Goal: Task Accomplishment & Management: Complete application form

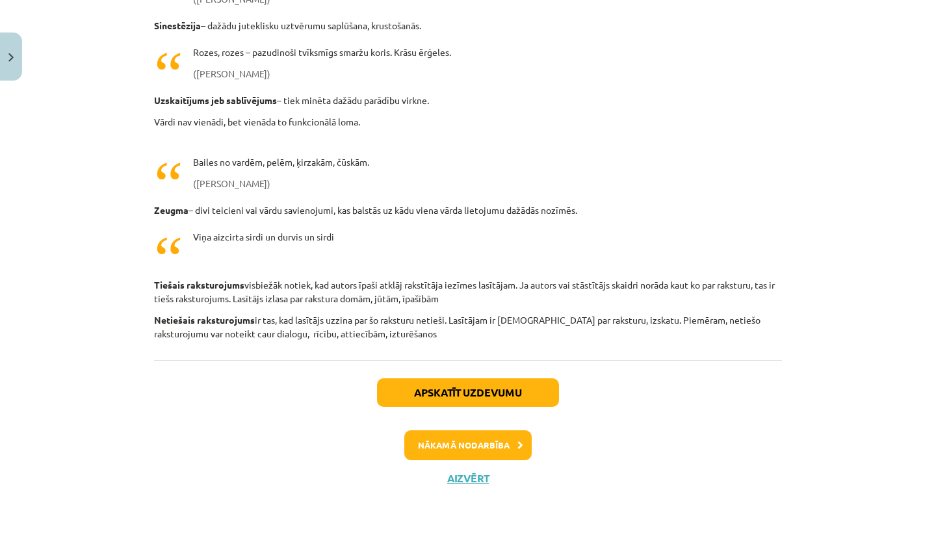
scroll to position [122, 0]
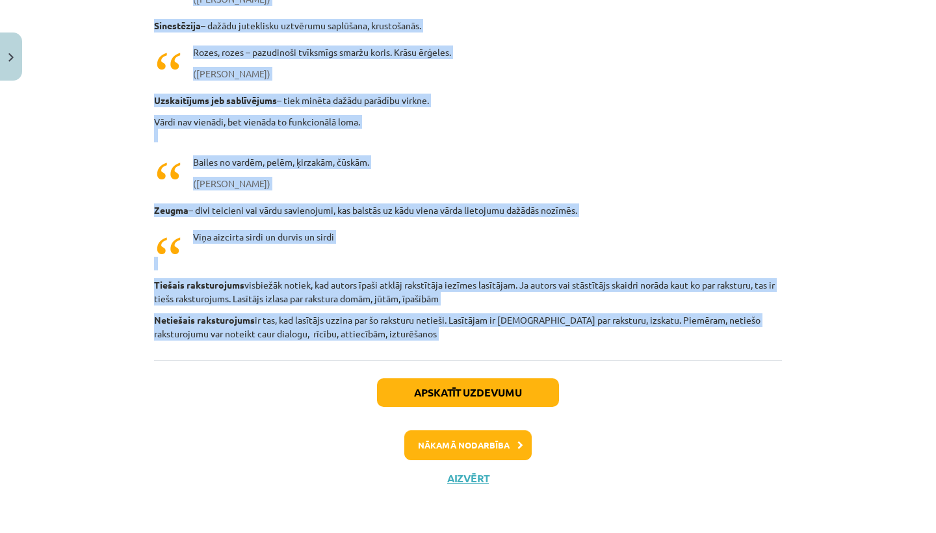
drag, startPoint x: 168, startPoint y: 190, endPoint x: 448, endPoint y: 370, distance: 333.3
copy div "oskaties video 1. Prozas žanri 2. Dzejas un lirikas žanri 3. Drāmas teksta a…"
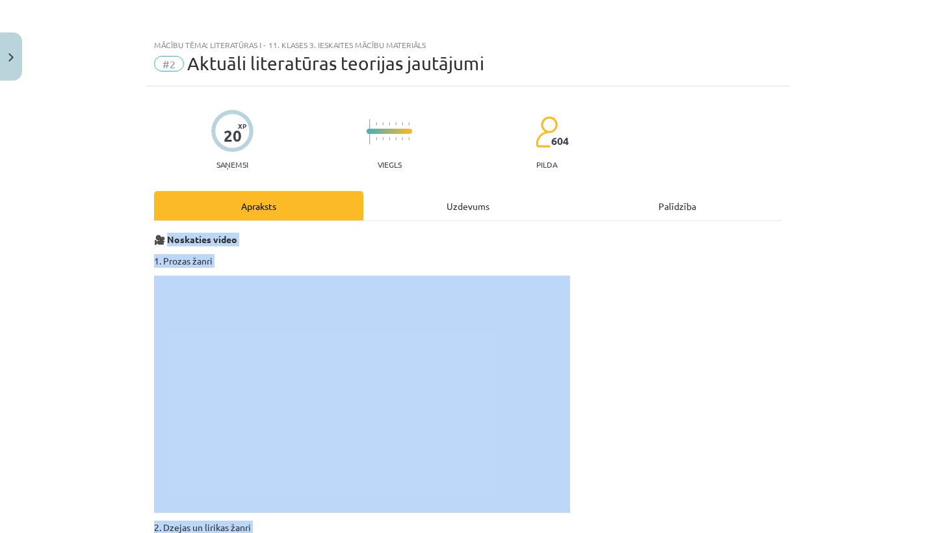
scroll to position [0, 0]
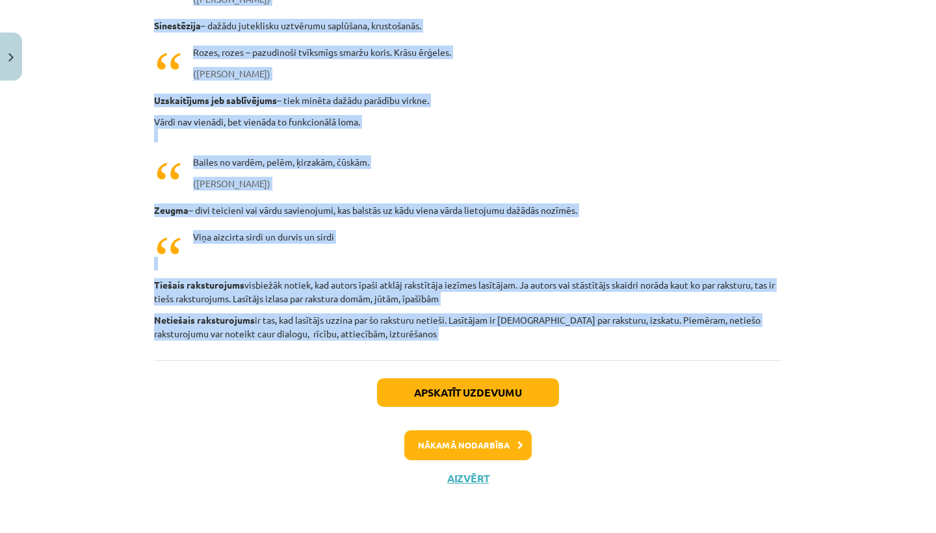
click at [476, 437] on button "Nākamā nodarbība" at bounding box center [467, 445] width 127 height 30
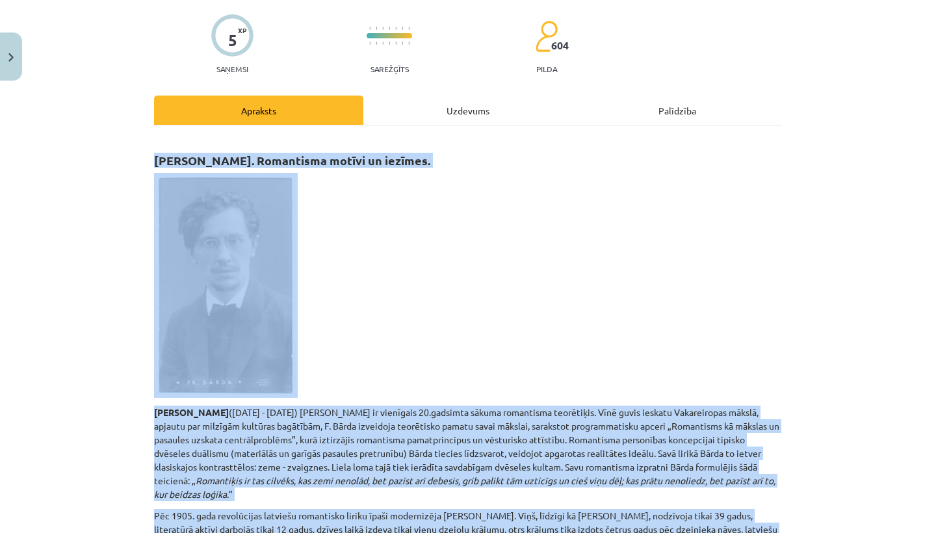
scroll to position [117, 0]
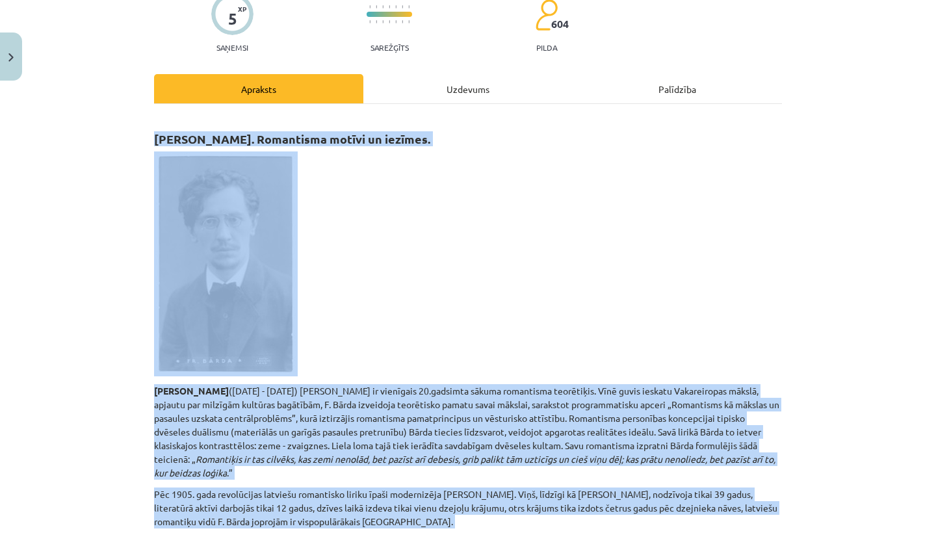
copy div "oskaties video 1. Prozas žanri 2. Dzejas un lirikas žanri 3. Drāmas teksta a…"
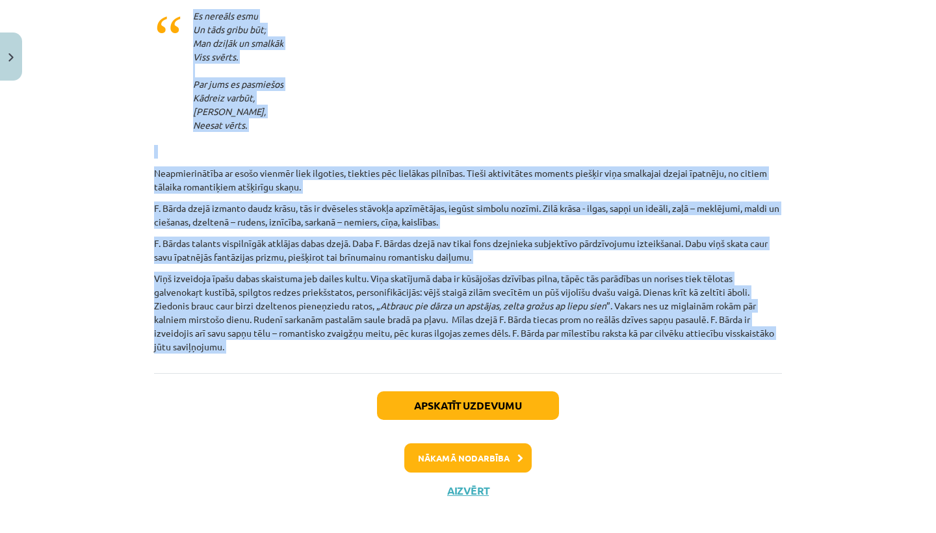
click at [478, 443] on button "Nākamā nodarbība" at bounding box center [467, 458] width 127 height 30
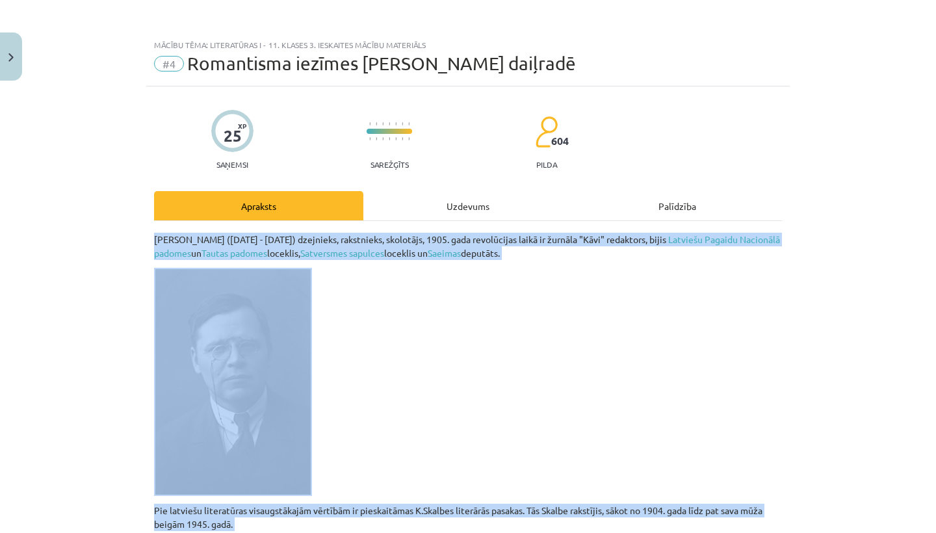
scroll to position [0, 0]
copy div "oskaties video 1. Prozas žanri 2. Dzejas un lirikas žanri 3. Drāmas teksta a…"
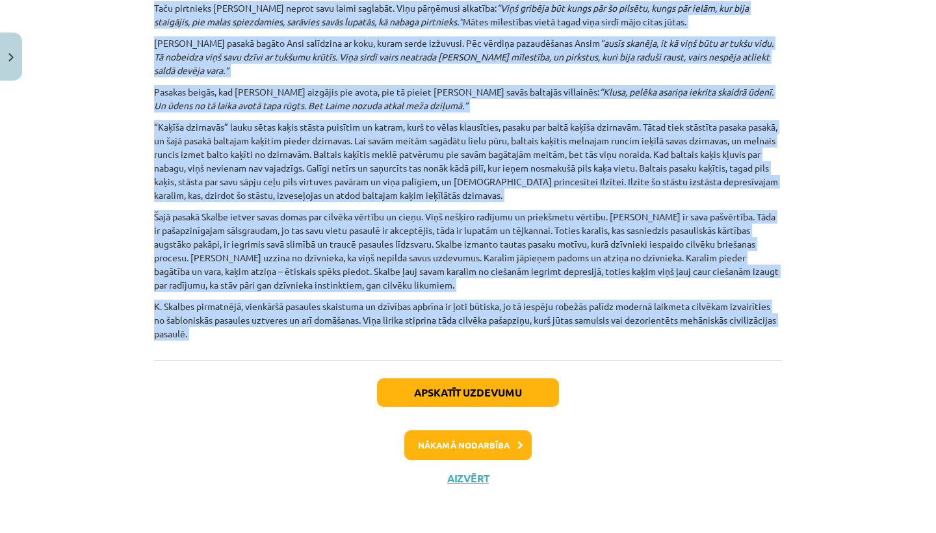
scroll to position [1285, 0]
click at [485, 441] on button "Nākamā nodarbība" at bounding box center [467, 445] width 127 height 30
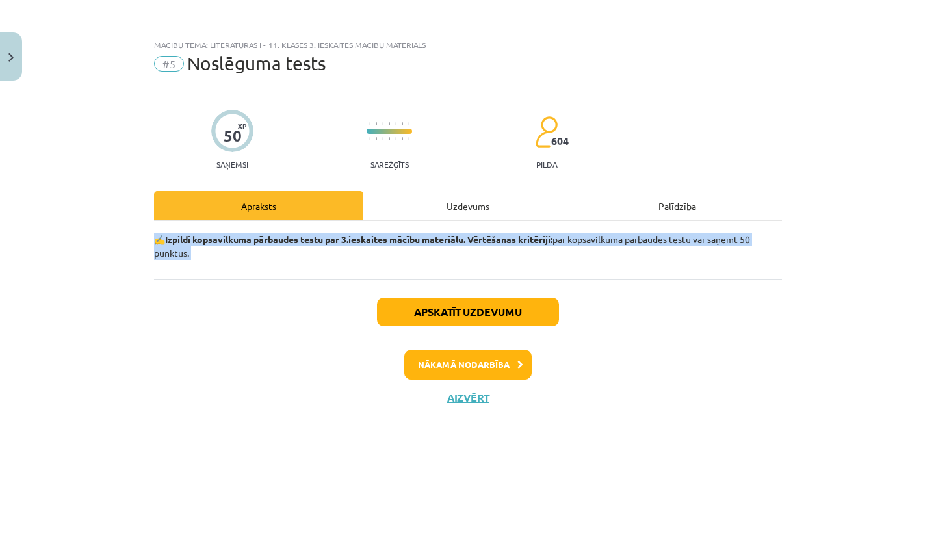
click at [6, 51] on button "Close" at bounding box center [11, 56] width 22 height 48
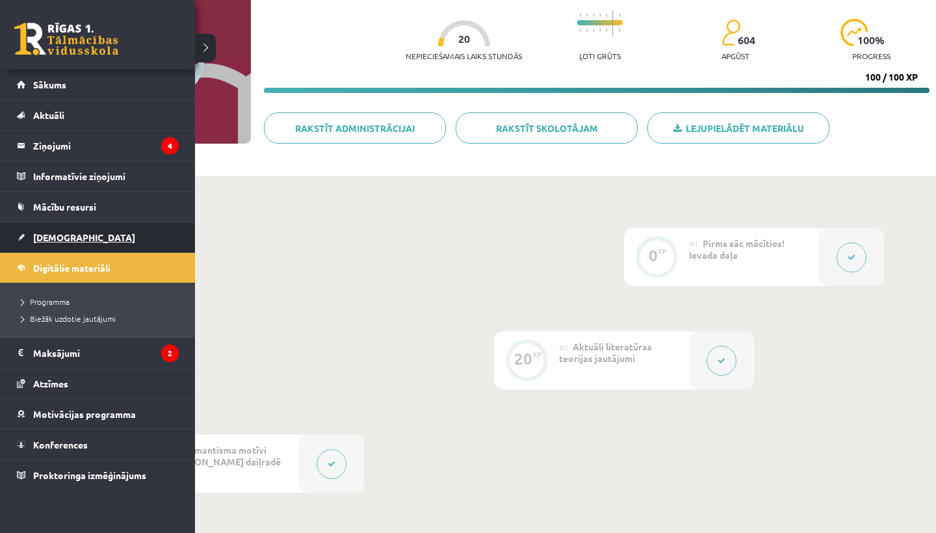
click at [43, 232] on span "[DEMOGRAPHIC_DATA]" at bounding box center [84, 237] width 102 height 12
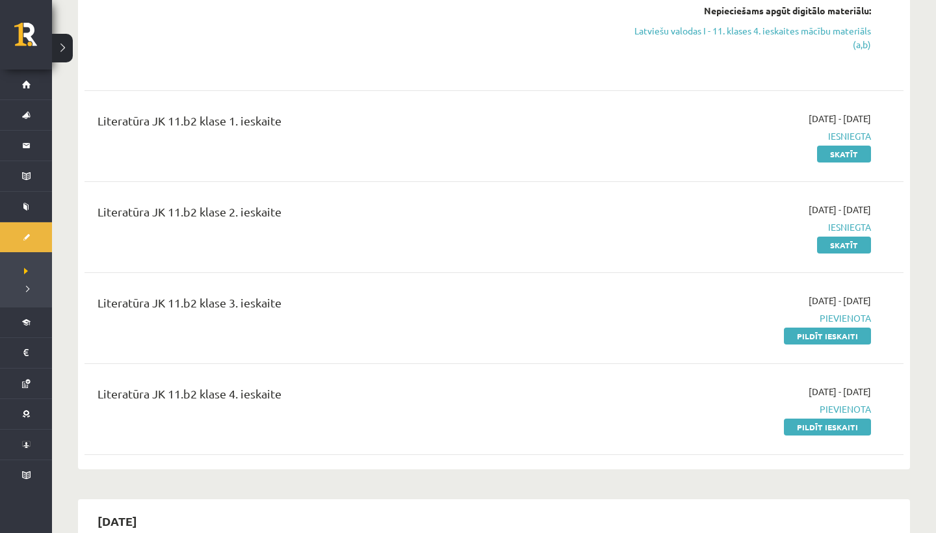
scroll to position [1065, 0]
click at [830, 343] on link "Pildīt ieskaiti" at bounding box center [827, 334] width 87 height 17
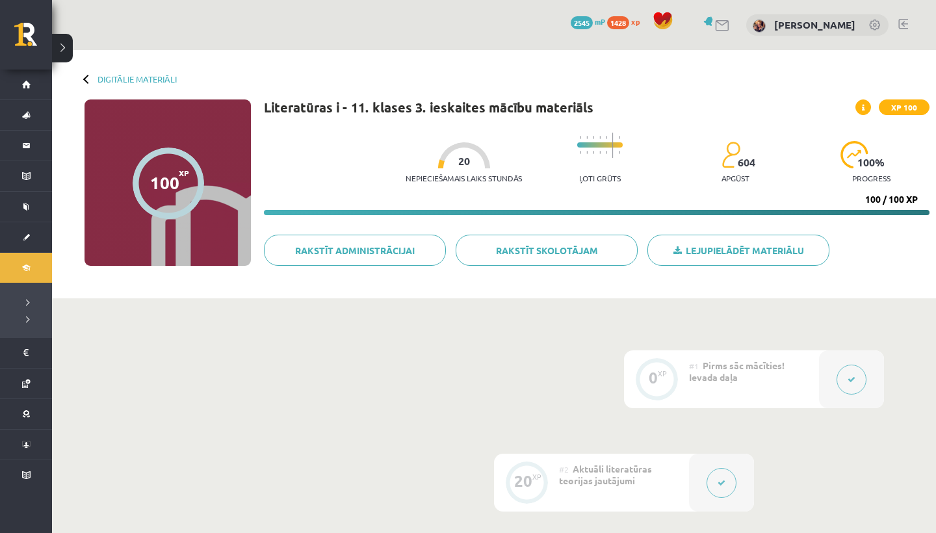
click at [723, 488] on button at bounding box center [721, 483] width 30 height 30
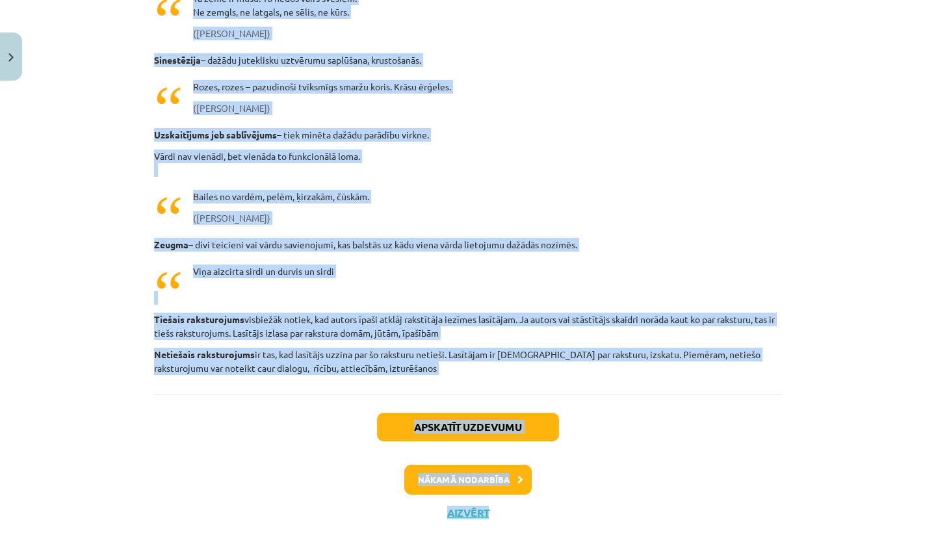
scroll to position [3590, 0]
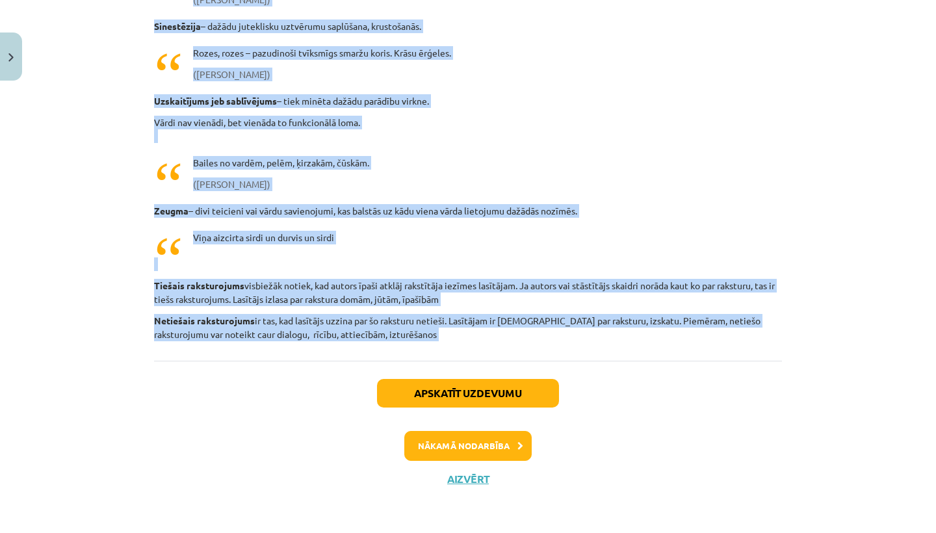
drag, startPoint x: 155, startPoint y: 239, endPoint x: 543, endPoint y: 370, distance: 409.8
copy div "🎥 Noskaties video 1. Prozas žanri 2. Dzejas un lirikas žanri 3. Drāmas tekst…"
click at [482, 456] on button "Nākamā nodarbība" at bounding box center [467, 446] width 127 height 30
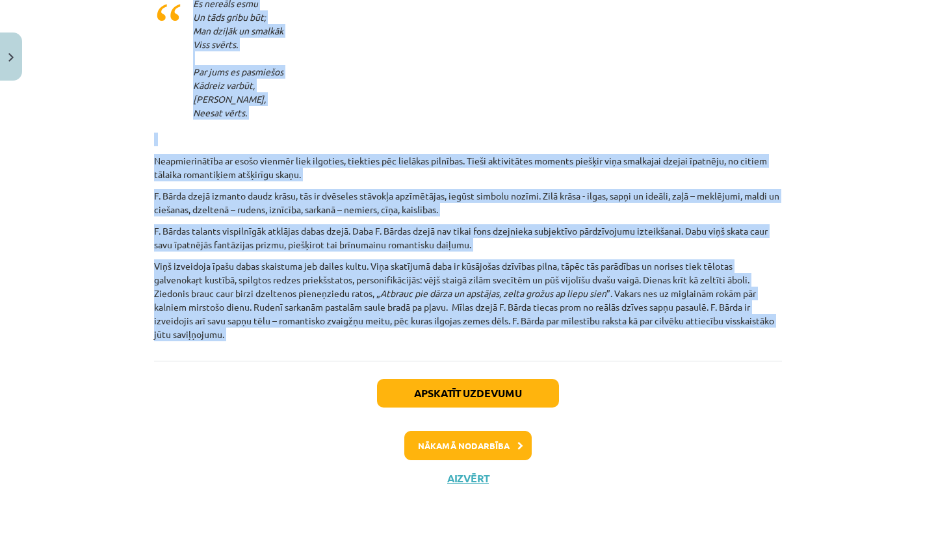
scroll to position [1483, 0]
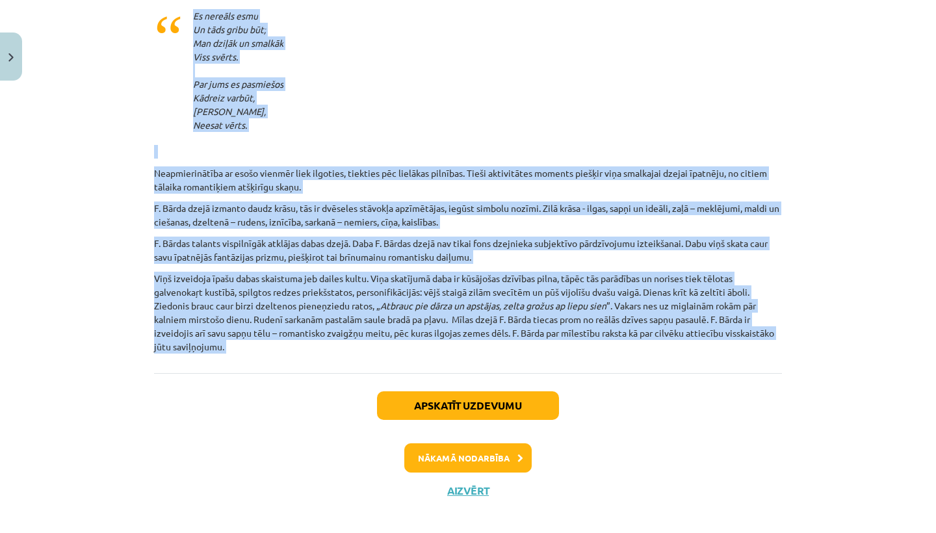
copy div "🎥 Noskaties video 1. Prozas žanri 2. Dzejas un lirikas žanri 3. Drāmas tekst…"
click at [473, 444] on button "Nākamā nodarbība" at bounding box center [467, 458] width 127 height 30
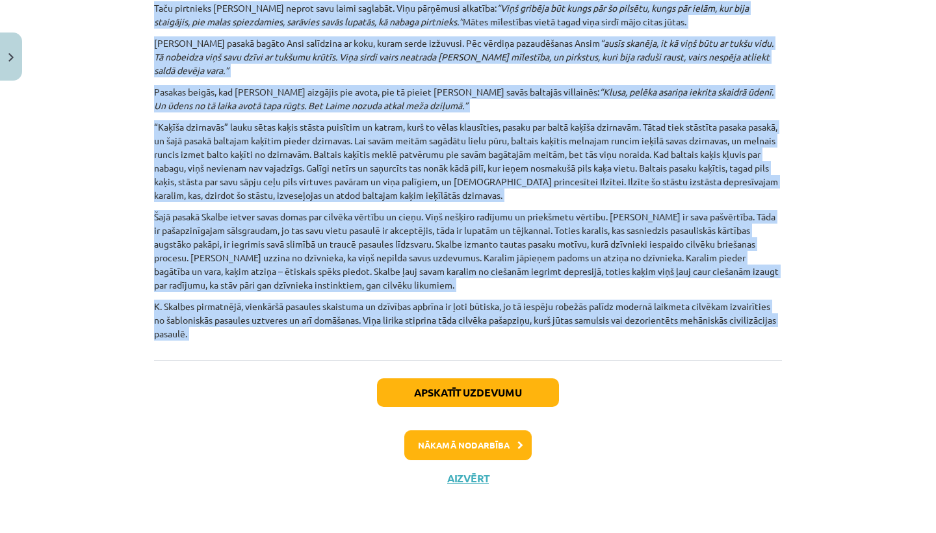
scroll to position [1285, 0]
copy div "🎥 Noskaties video 1. Prozas žanri 2. Dzejas un lirikas žanri 3. Drāmas tekst…"
click at [486, 439] on button "Nākamā nodarbība" at bounding box center [467, 445] width 127 height 30
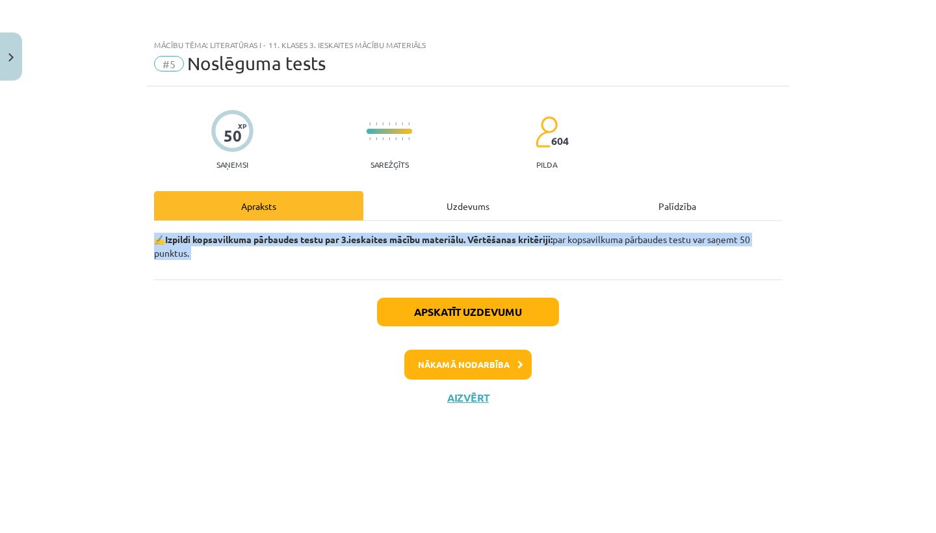
click at [3, 40] on button "Close" at bounding box center [11, 56] width 22 height 48
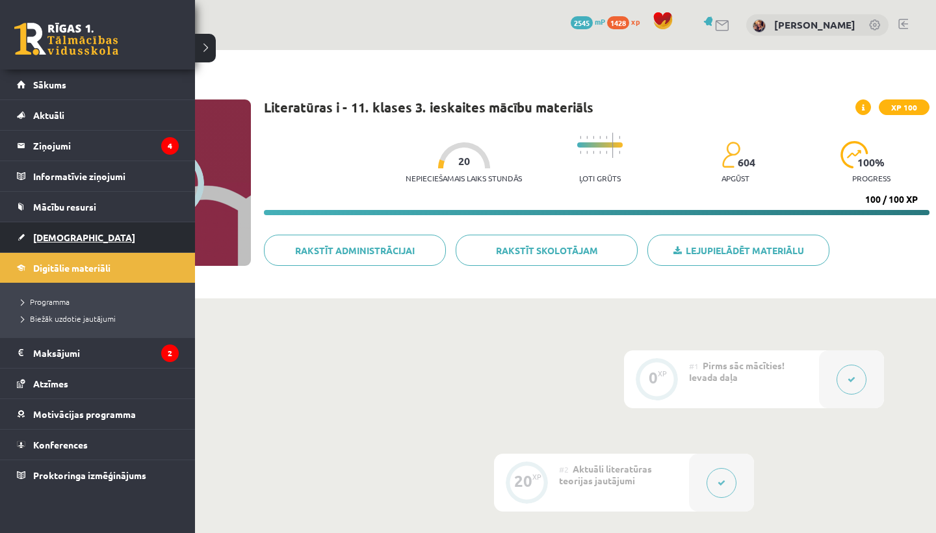
click at [70, 237] on span "[DEMOGRAPHIC_DATA]" at bounding box center [84, 237] width 102 height 12
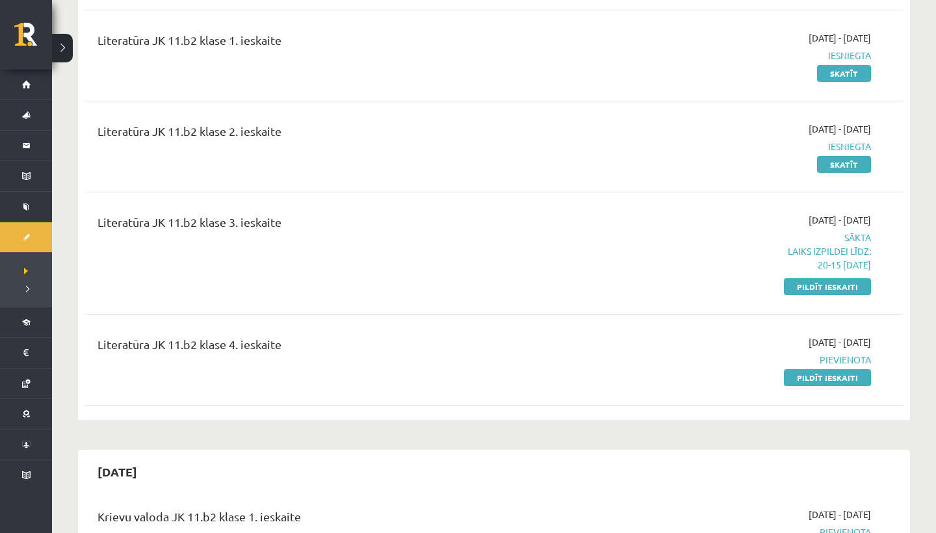
scroll to position [1146, 0]
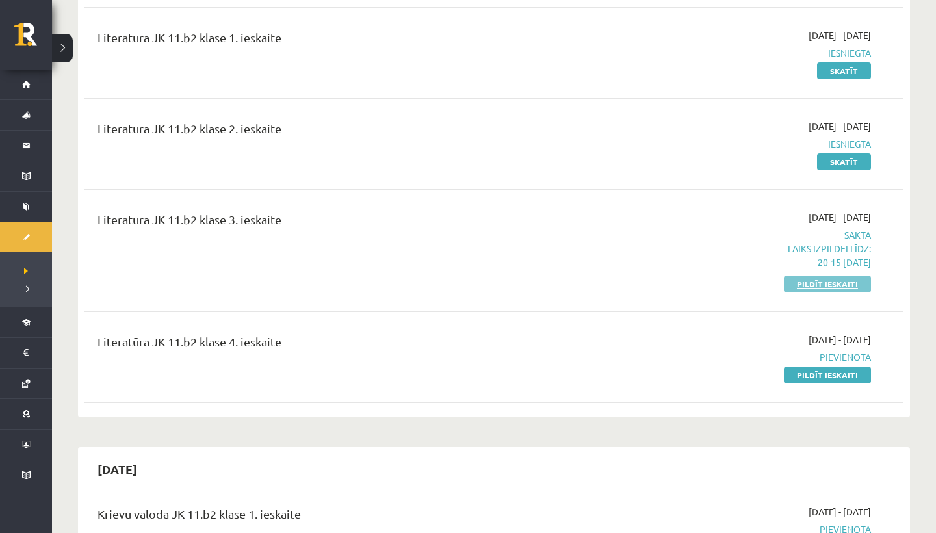
click at [846, 292] on link "Pildīt ieskaiti" at bounding box center [827, 284] width 87 height 17
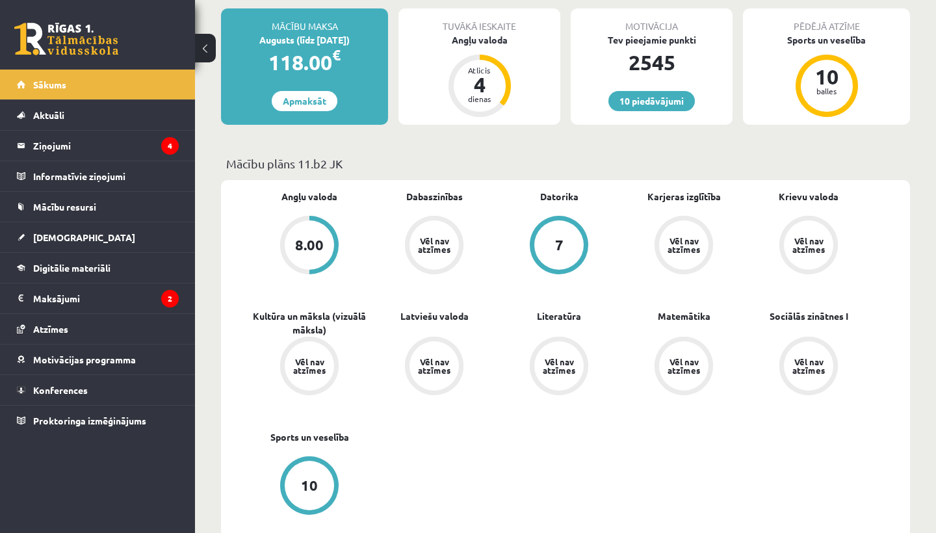
scroll to position [287, 0]
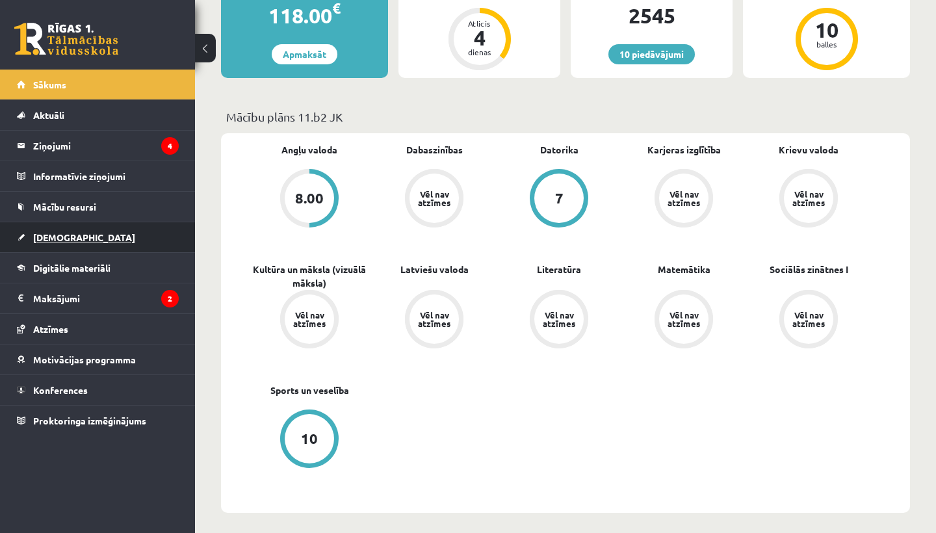
click at [63, 239] on span "[DEMOGRAPHIC_DATA]" at bounding box center [84, 237] width 102 height 12
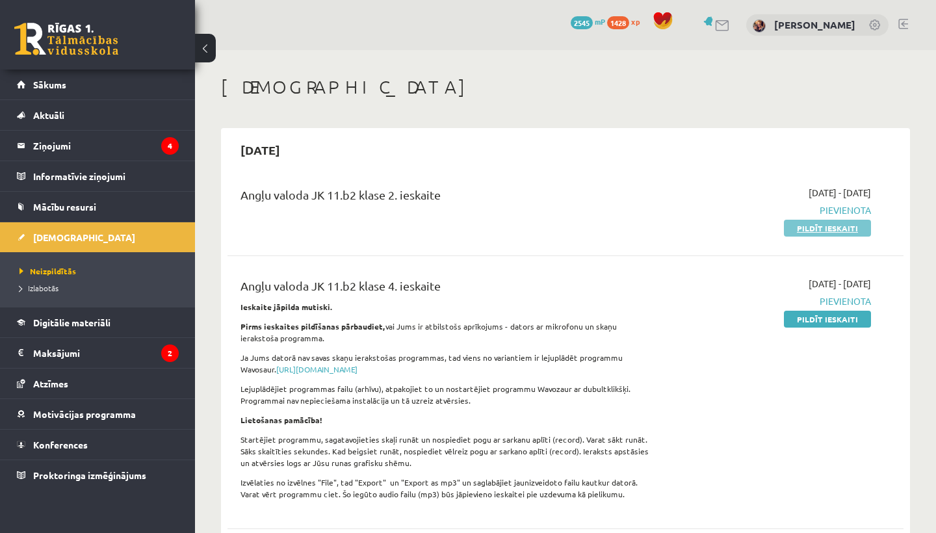
click at [835, 230] on link "Pildīt ieskaiti" at bounding box center [827, 228] width 87 height 17
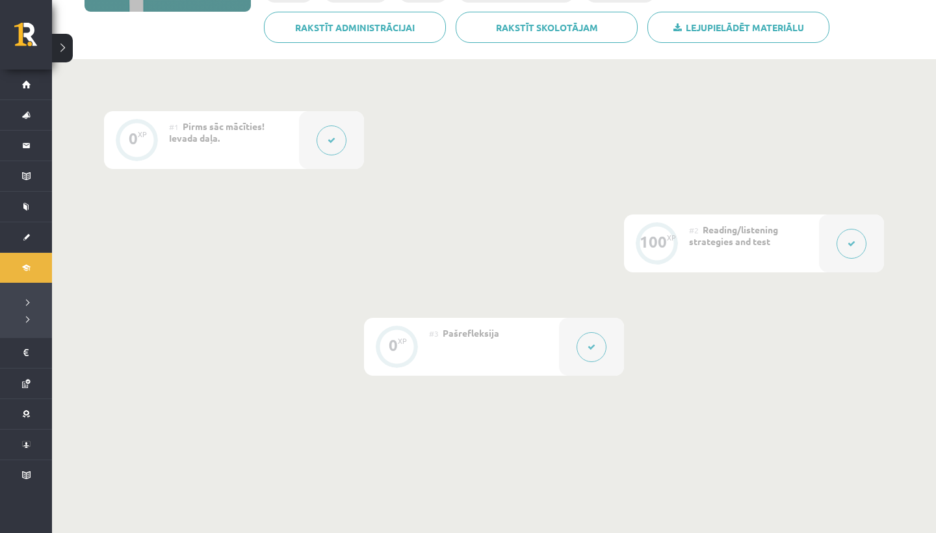
scroll to position [252, 0]
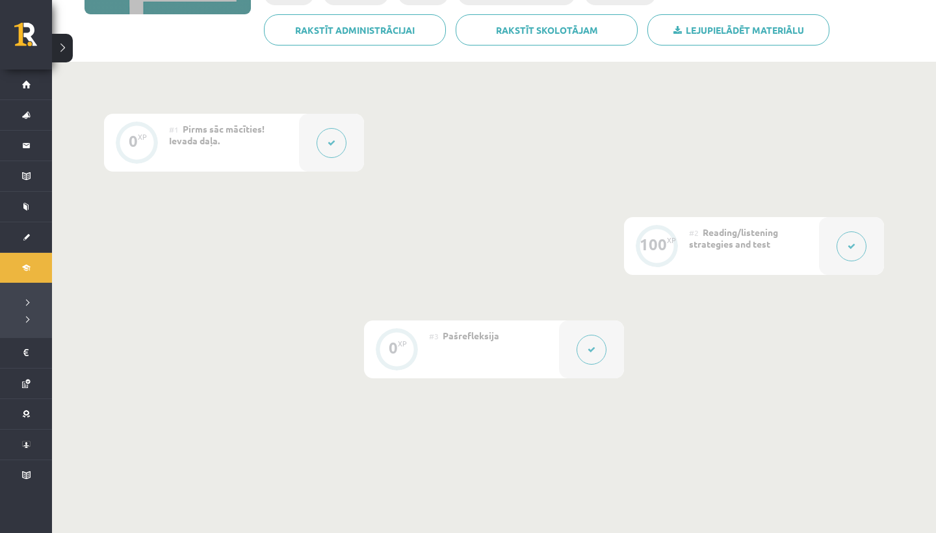
click at [845, 239] on button at bounding box center [851, 246] width 30 height 30
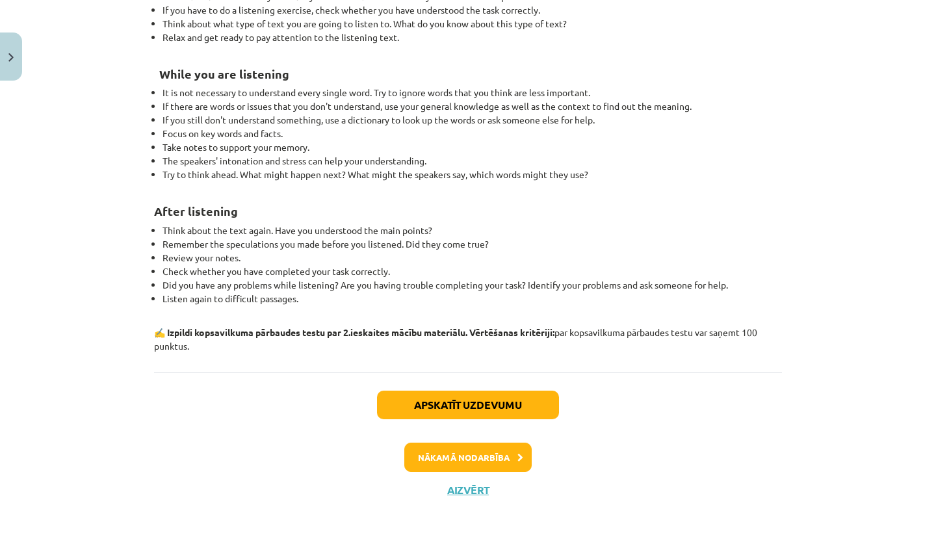
scroll to position [253, 0]
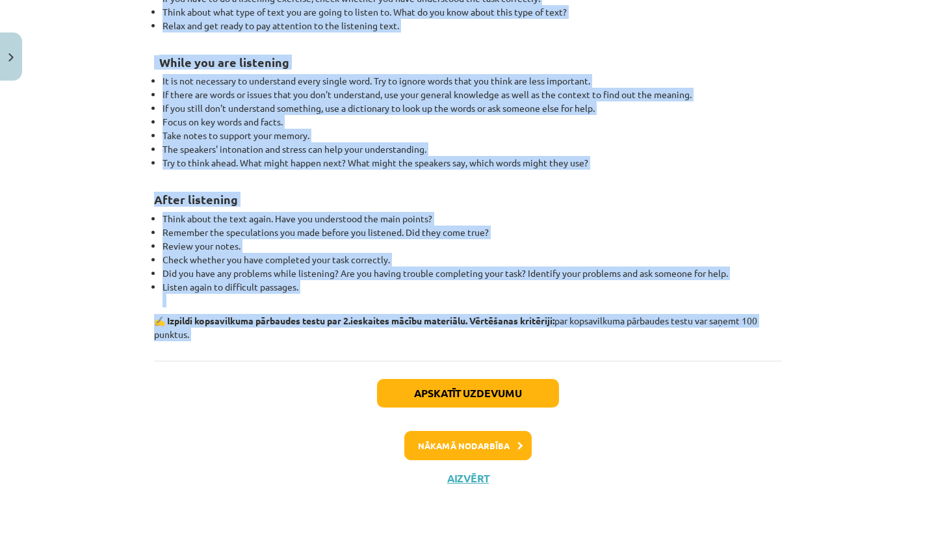
drag, startPoint x: 155, startPoint y: 250, endPoint x: 419, endPoint y: 366, distance: 287.8
copy div "LOREMIP DOLORSITAM 5. consecte Adipiscing eli Sedd, Eiusm, Tem-Incid Utlaboree …"
click at [465, 434] on button "Nākamā nodarbība" at bounding box center [467, 446] width 127 height 30
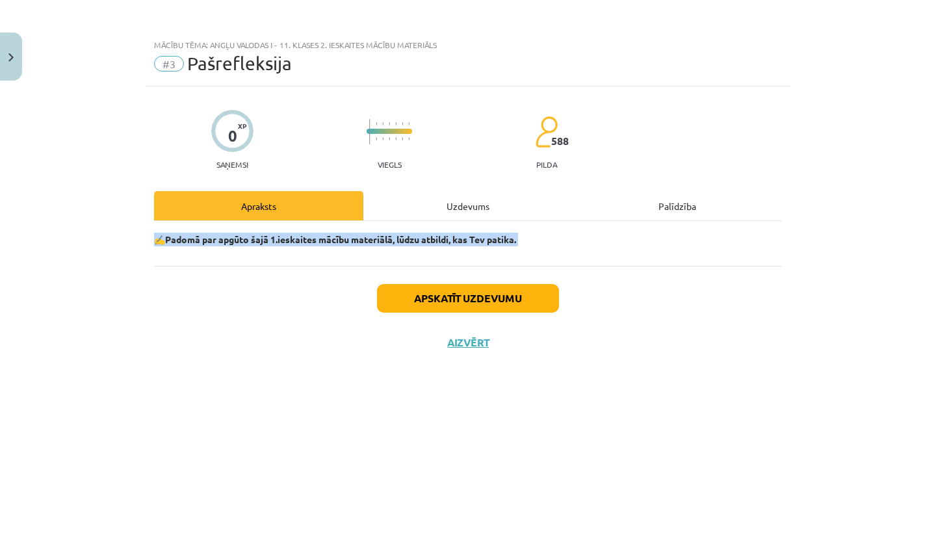
scroll to position [0, 0]
click at [19, 46] on button "Close" at bounding box center [11, 56] width 22 height 48
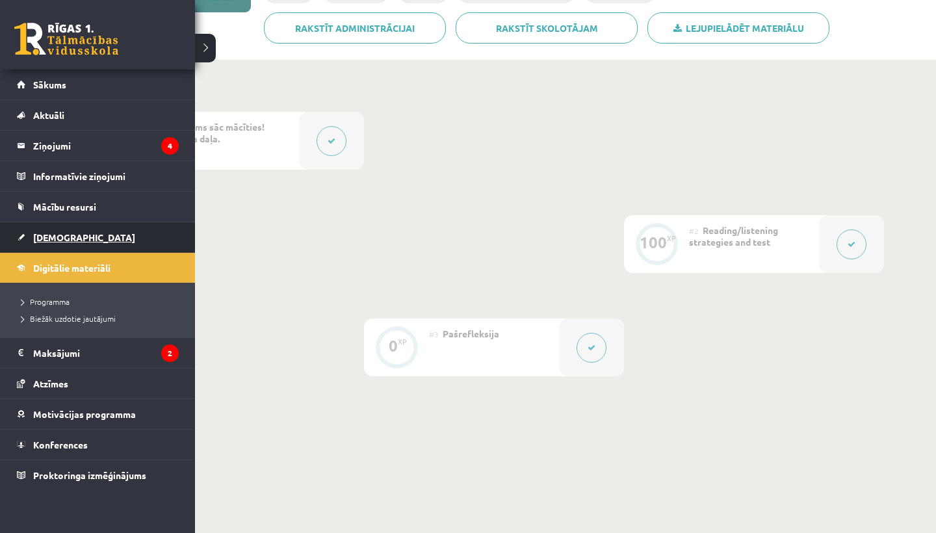
click at [31, 229] on link "[DEMOGRAPHIC_DATA]" at bounding box center [98, 237] width 162 height 30
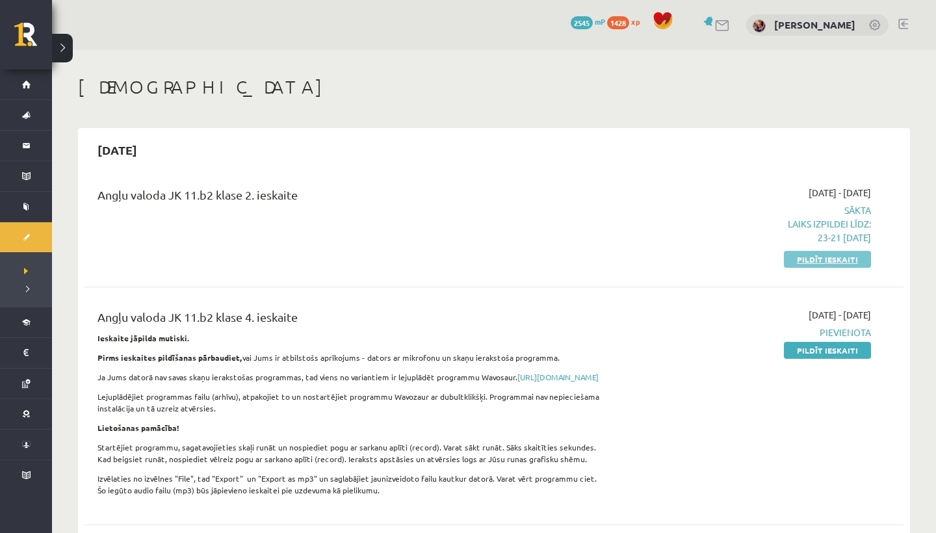
click at [833, 254] on link "Pildīt ieskaiti" at bounding box center [827, 259] width 87 height 17
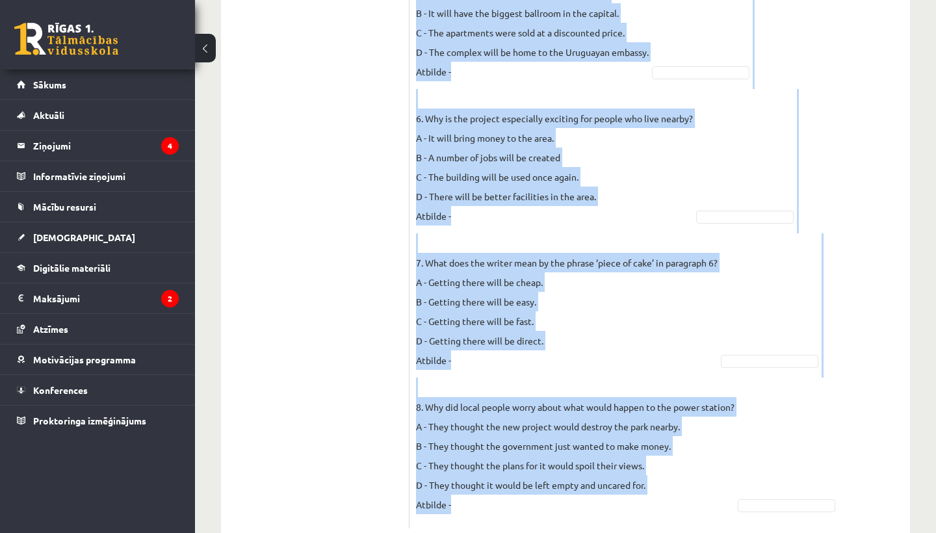
scroll to position [1613, 0]
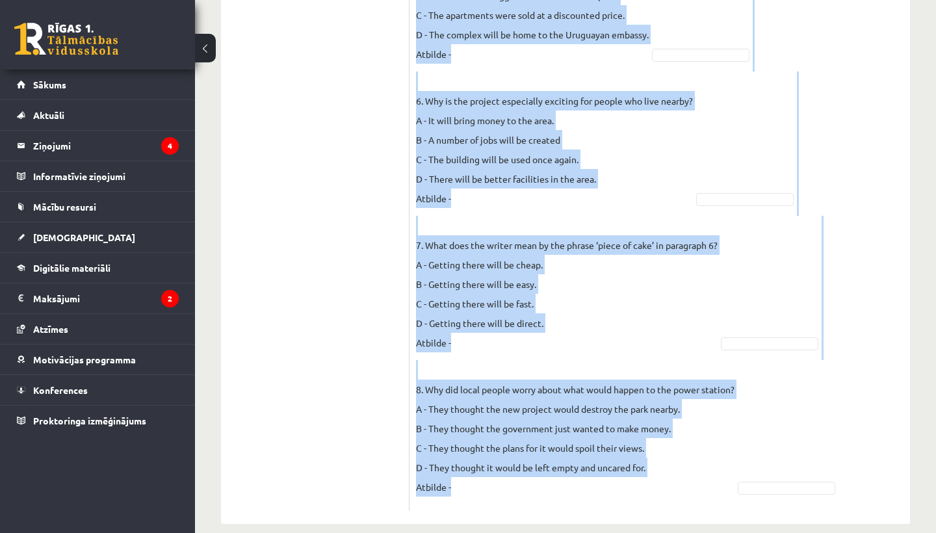
drag, startPoint x: 418, startPoint y: 168, endPoint x: 719, endPoint y: 532, distance: 473.1
copy div "Read the text and do the task. Read the statements after the text and choose th…"
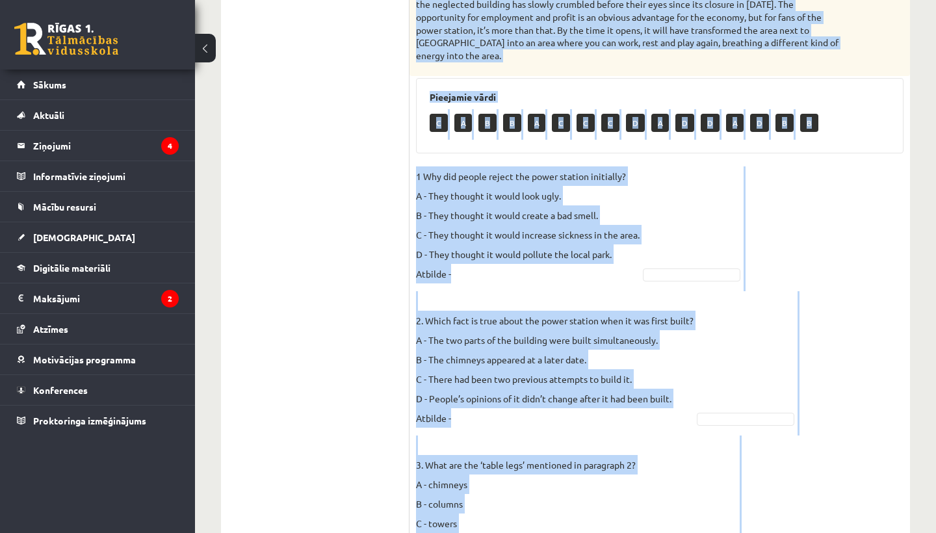
scroll to position [817, 0]
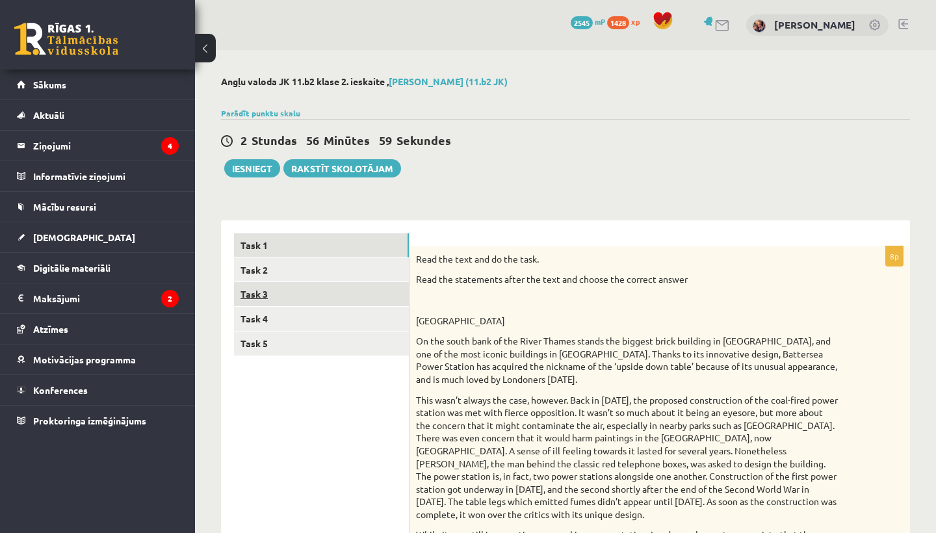
scroll to position [0, 0]
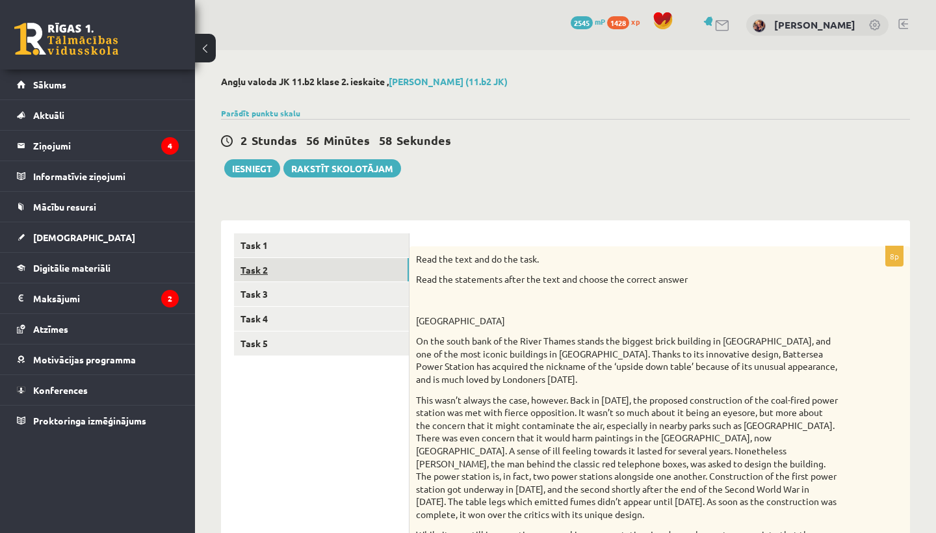
click at [315, 269] on link "Task 2" at bounding box center [321, 270] width 175 height 24
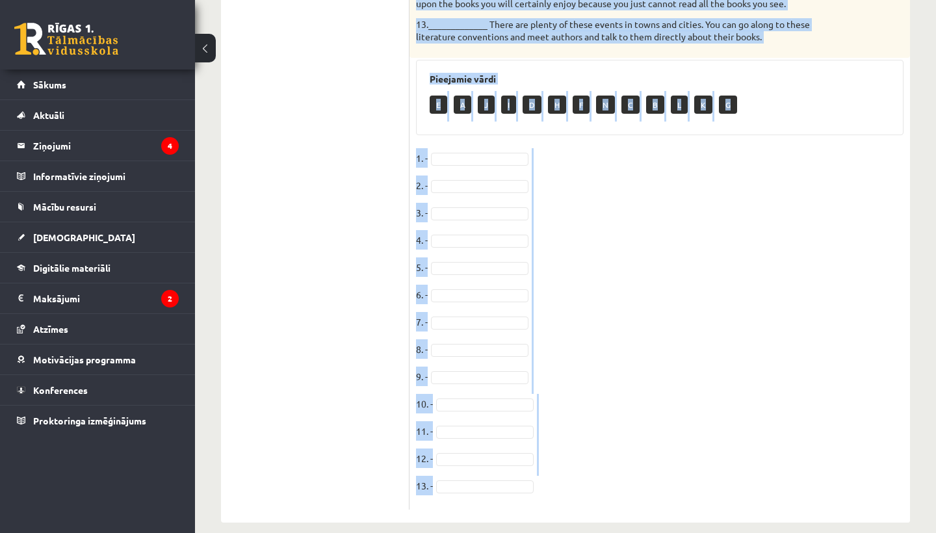
scroll to position [1071, 0]
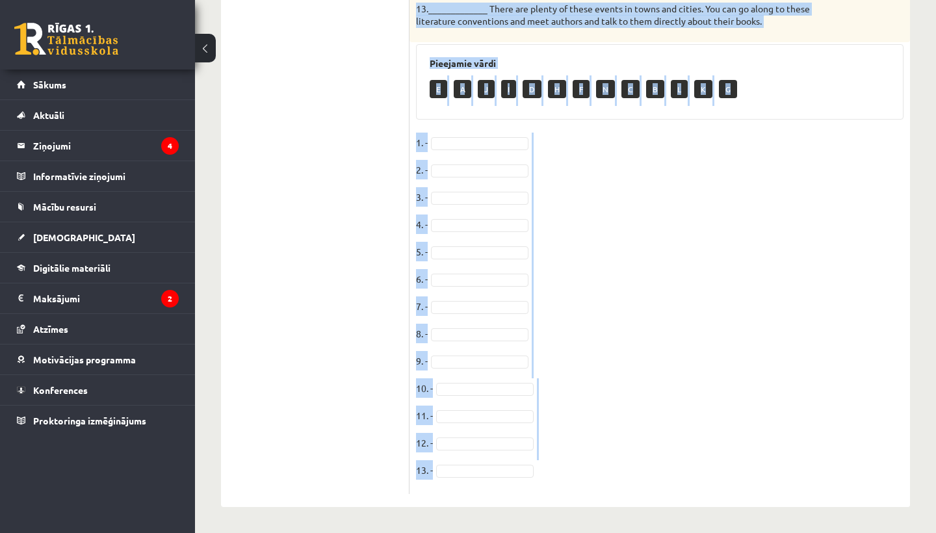
drag, startPoint x: 417, startPoint y: 256, endPoint x: 698, endPoint y: 532, distance: 394.3
copy div "Read the text. Choose a heading for each section of the text from the list. HOW…"
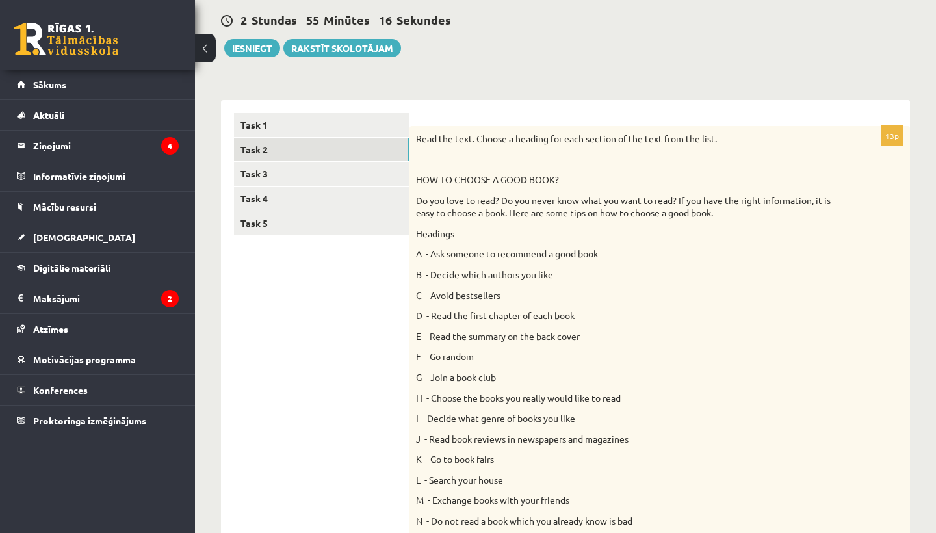
scroll to position [116, 0]
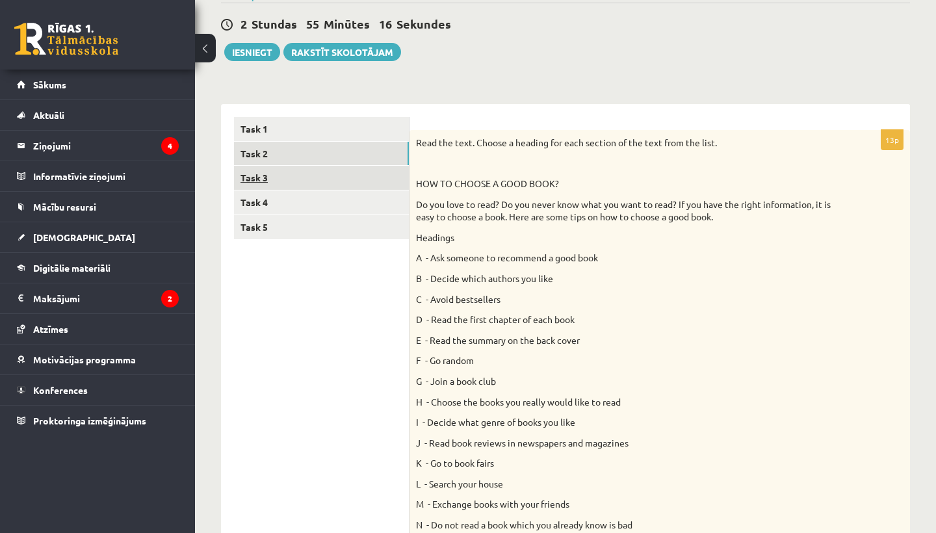
click at [306, 181] on link "Task 3" at bounding box center [321, 178] width 175 height 24
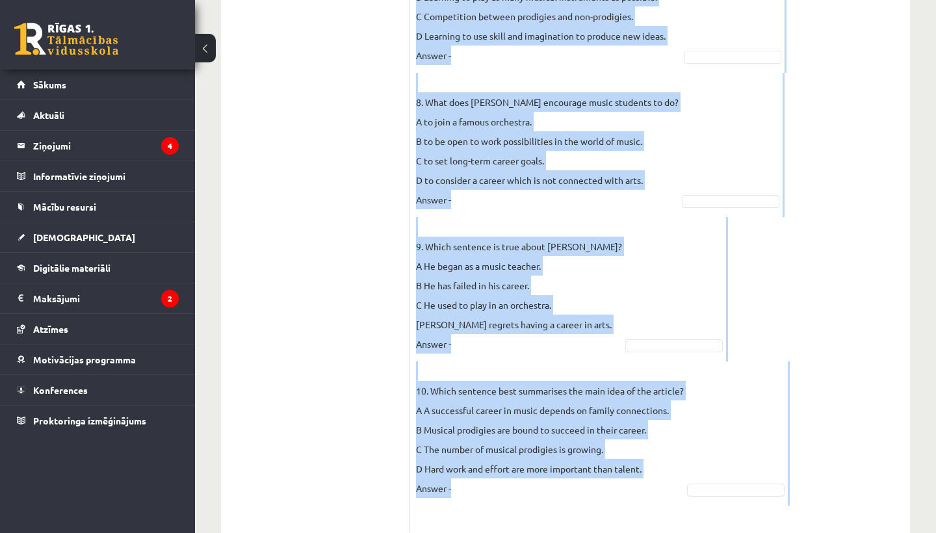
scroll to position [1831, 0]
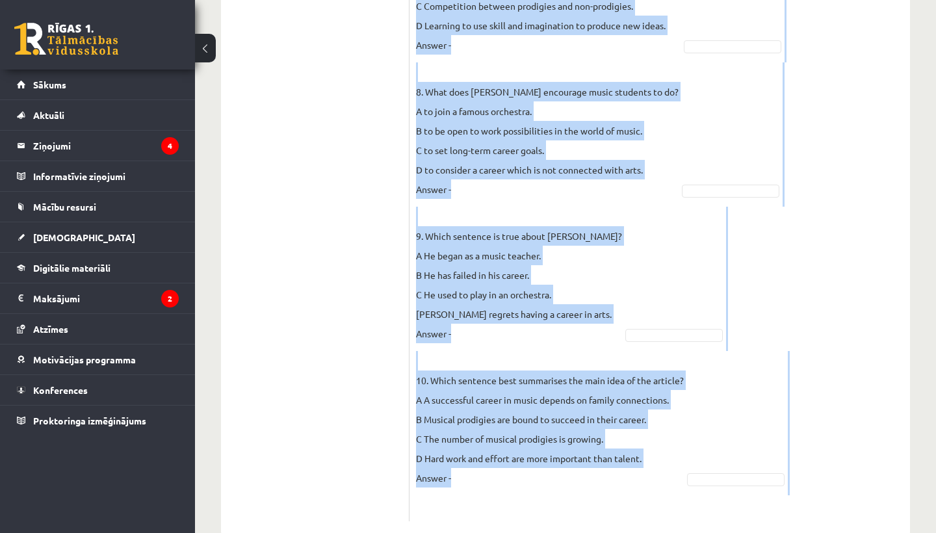
drag, startPoint x: 417, startPoint y: 140, endPoint x: 840, endPoint y: 532, distance: 576.7
copy div "Read the text and do the task. For questions 1-10, choose the most appropriate …"
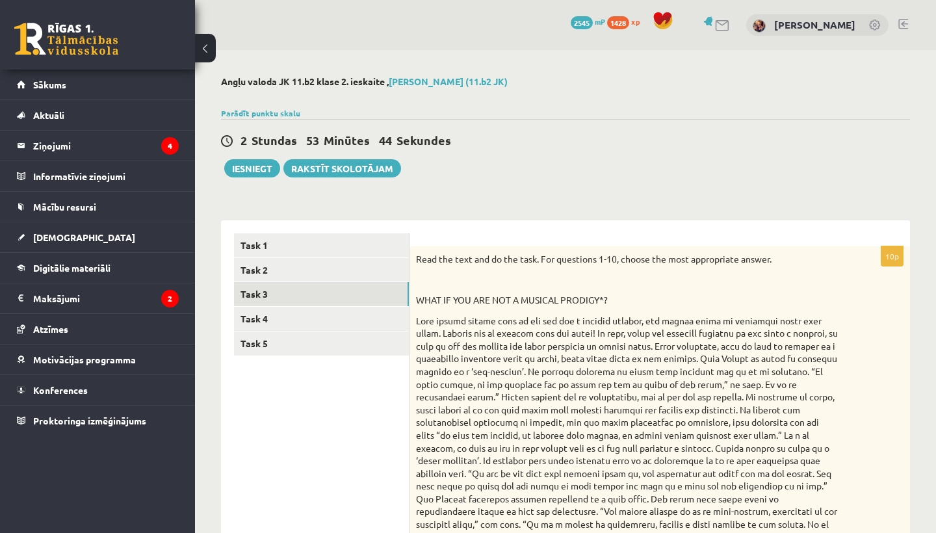
scroll to position [0, 0]
click at [270, 315] on link "Task 4" at bounding box center [321, 319] width 175 height 24
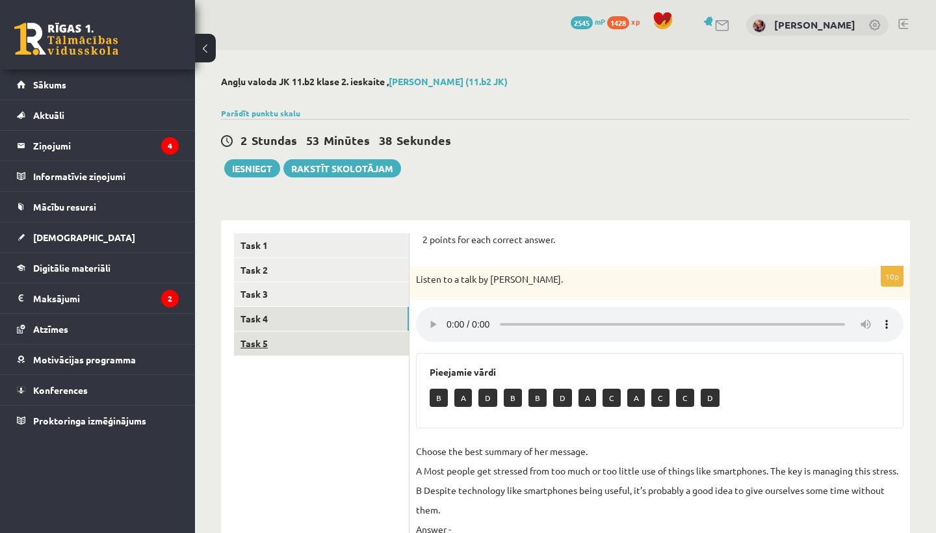
click at [301, 337] on link "Task 5" at bounding box center [321, 343] width 175 height 24
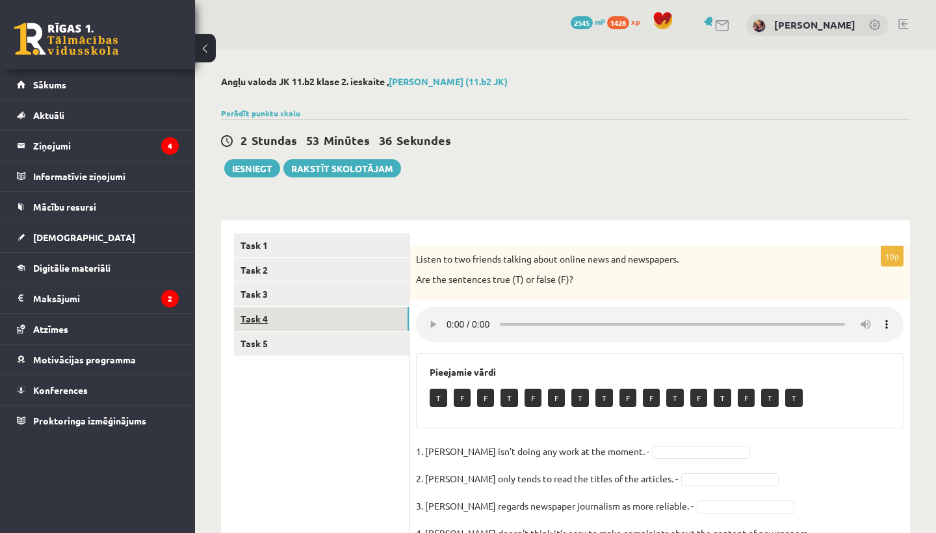
click at [292, 315] on link "Task 4" at bounding box center [321, 319] width 175 height 24
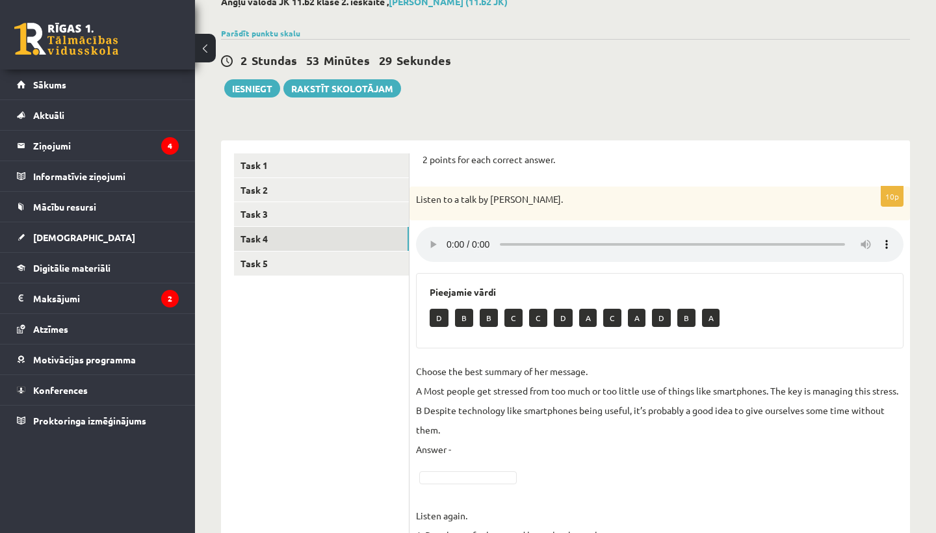
scroll to position [79, 0]
click at [886, 238] on audio at bounding box center [659, 244] width 487 height 35
drag, startPoint x: 886, startPoint y: 238, endPoint x: 893, endPoint y: 282, distance: 44.7
click at [866, 237] on audio at bounding box center [659, 244] width 487 height 35
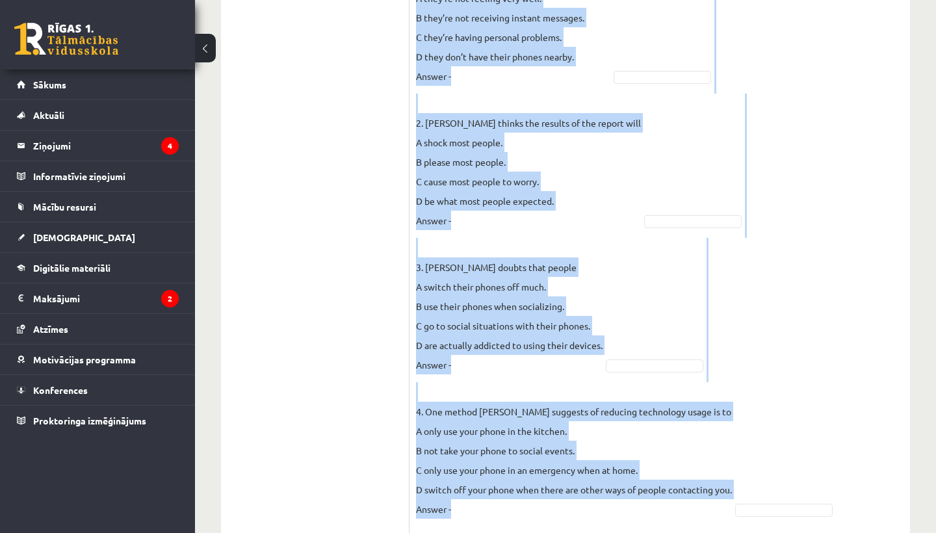
scroll to position [660, 0]
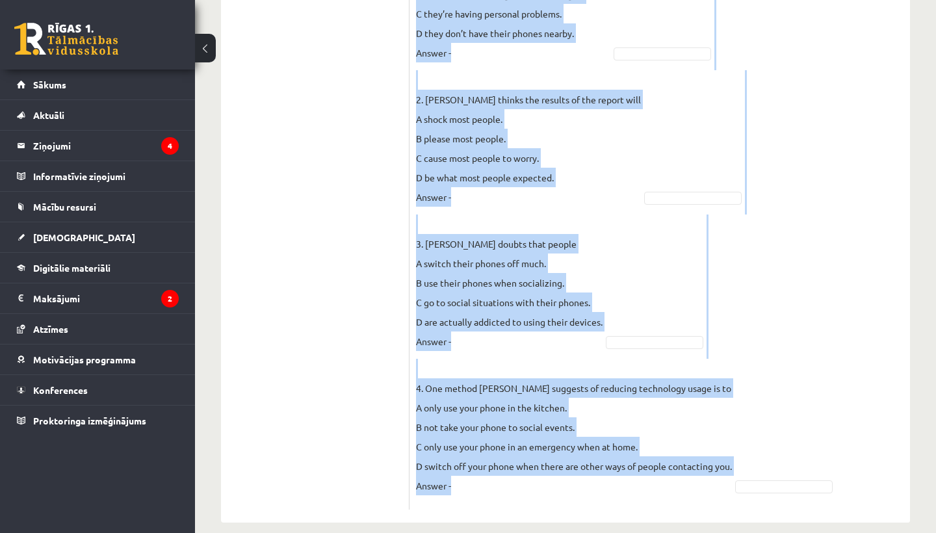
drag, startPoint x: 417, startPoint y: 196, endPoint x: 719, endPoint y: 532, distance: 451.9
copy div "Listen to a talk by Sally Smith. Pieejamie vārdi D B B C C D A C A D B A Choose…"
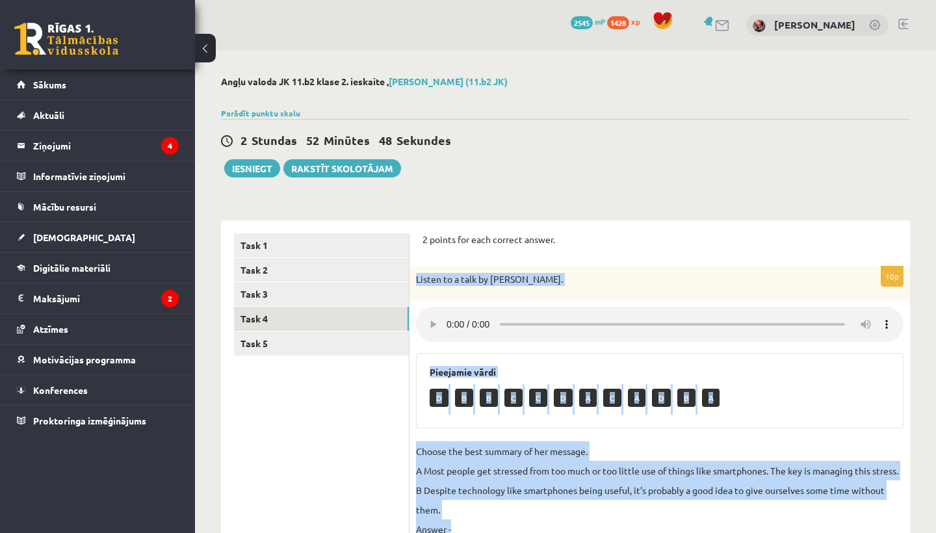
scroll to position [0, 0]
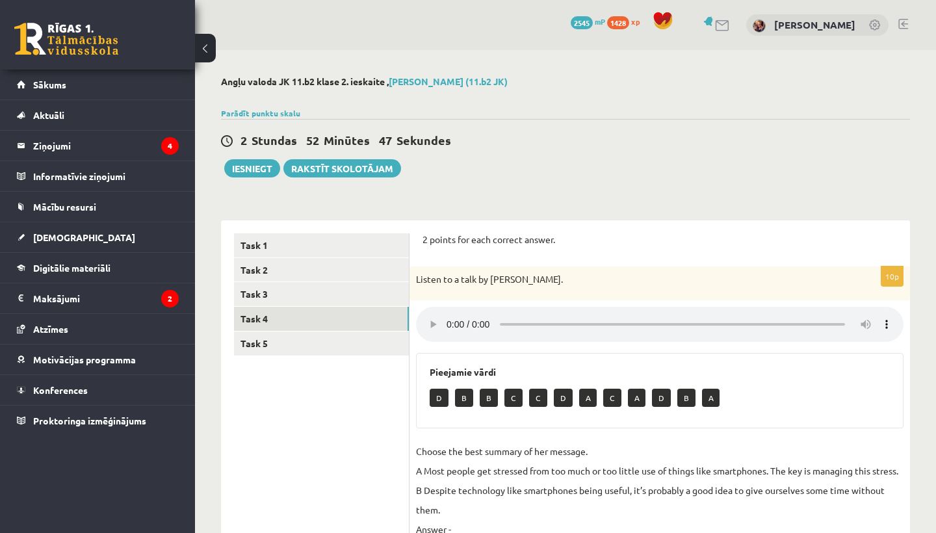
click at [784, 287] on div "Listen to a talk by Sally Smith." at bounding box center [659, 283] width 500 height 34
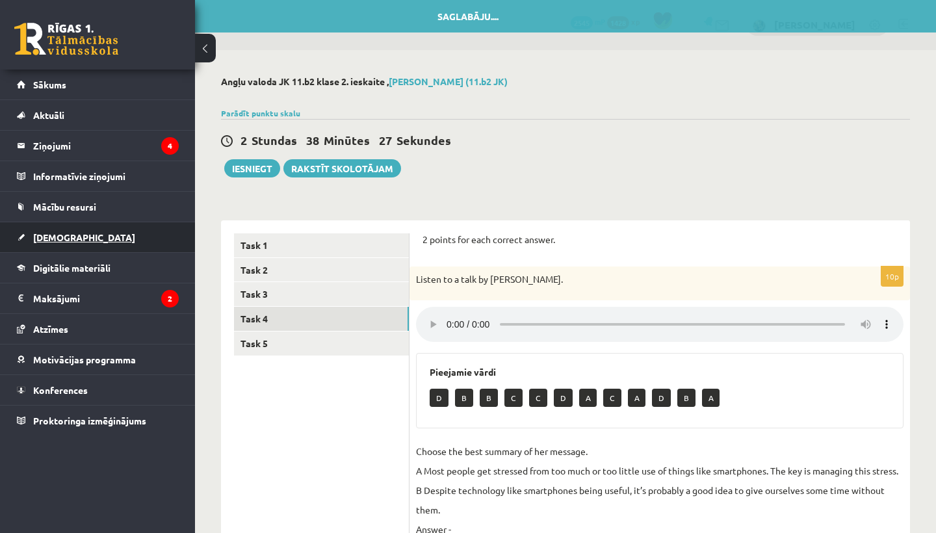
click at [81, 240] on link "[DEMOGRAPHIC_DATA]" at bounding box center [98, 237] width 162 height 30
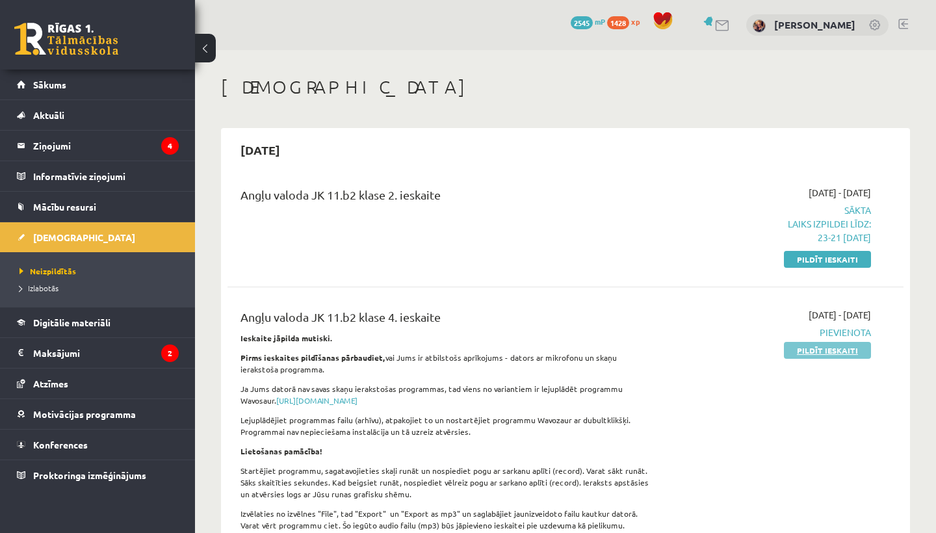
click at [808, 354] on link "Pildīt ieskaiti" at bounding box center [827, 350] width 87 height 17
click at [845, 255] on link "Pildīt ieskaiti" at bounding box center [827, 259] width 87 height 17
